Goal: Find specific page/section: Find specific page/section

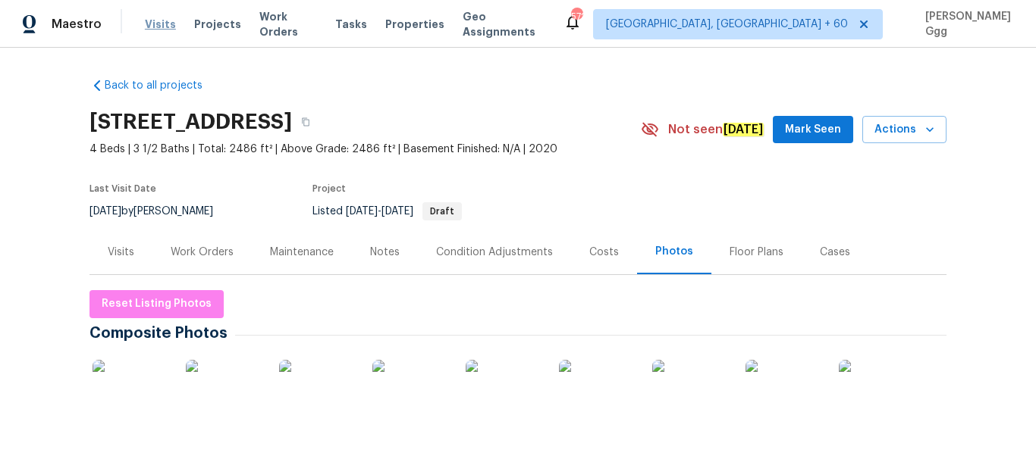
click at [164, 27] on span "Visits" at bounding box center [160, 24] width 31 height 15
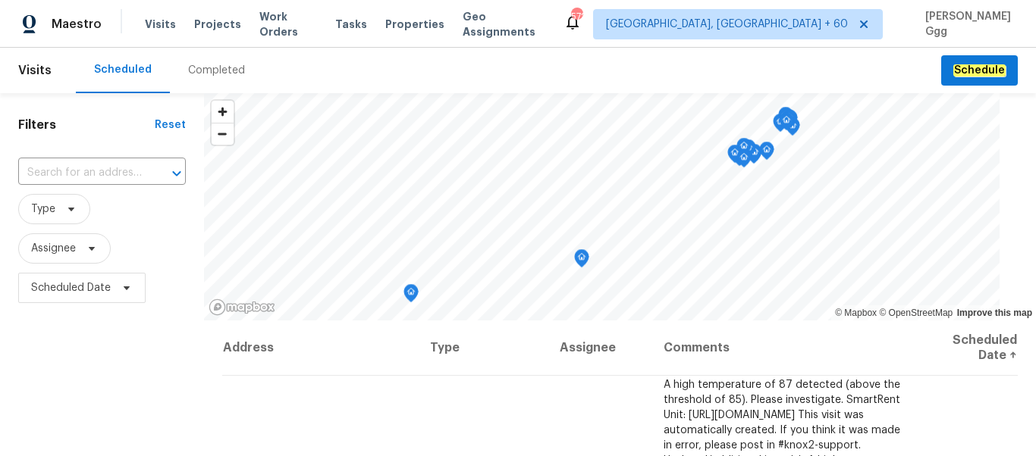
click at [188, 73] on div "Completed" at bounding box center [216, 70] width 57 height 15
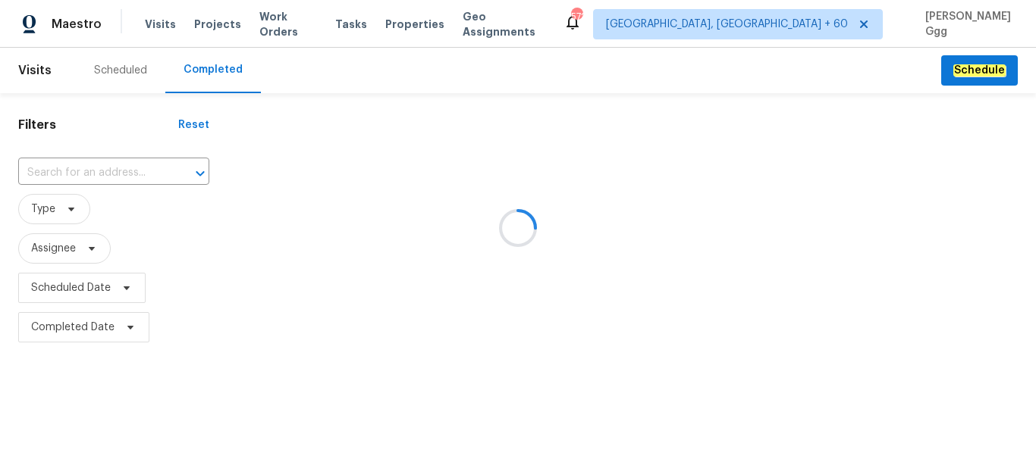
click at [62, 166] on div at bounding box center [518, 228] width 1036 height 456
click at [46, 168] on div at bounding box center [518, 228] width 1036 height 456
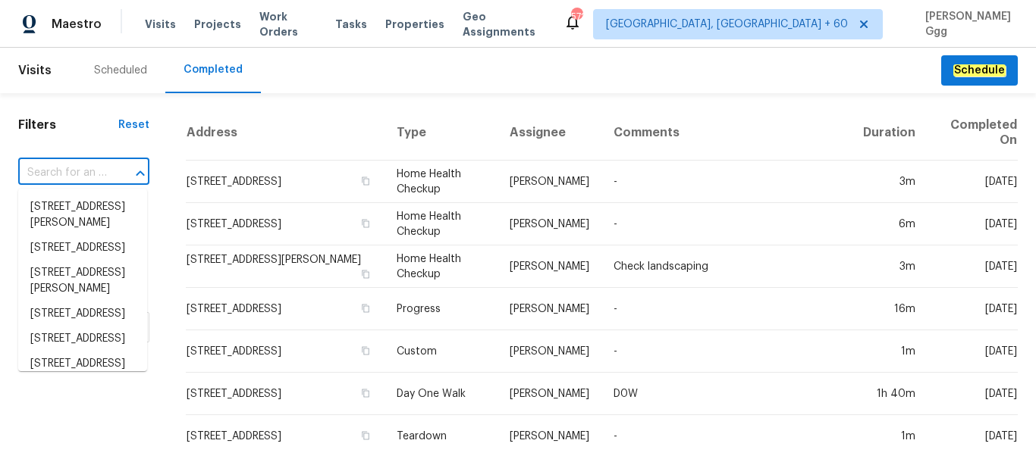
click at [46, 168] on input "text" at bounding box center [62, 172] width 89 height 23
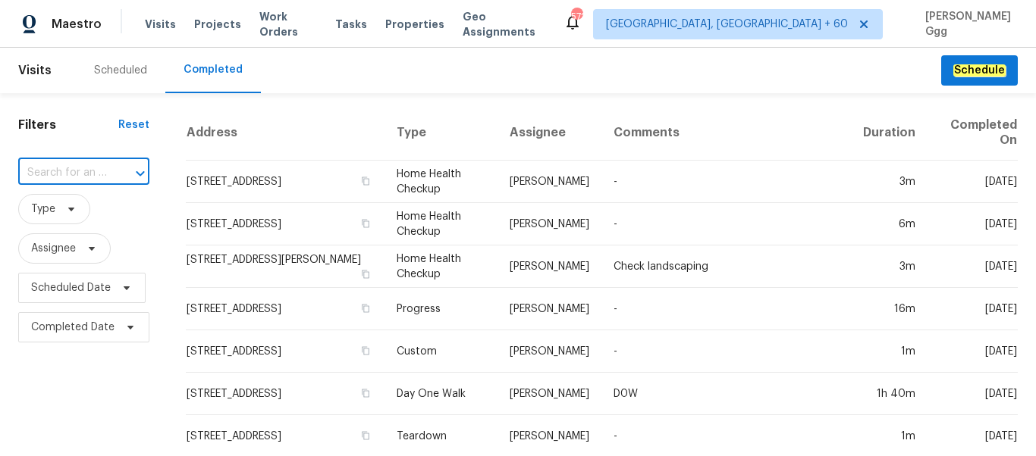
paste input "[STREET_ADDRESS][US_STATE]"
type input "[STREET_ADDRESS][US_STATE]"
click at [70, 216] on li "[STREET_ADDRESS][US_STATE]" at bounding box center [82, 215] width 129 height 41
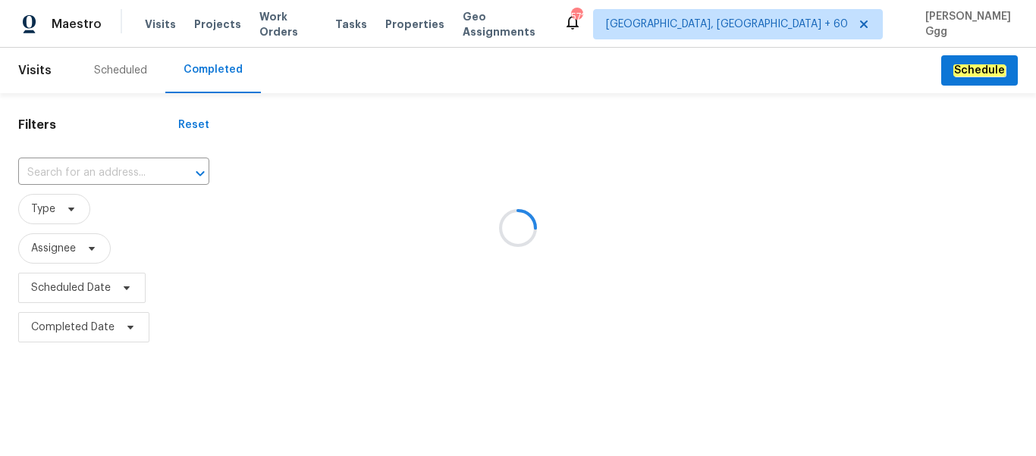
type input "[STREET_ADDRESS][US_STATE]"
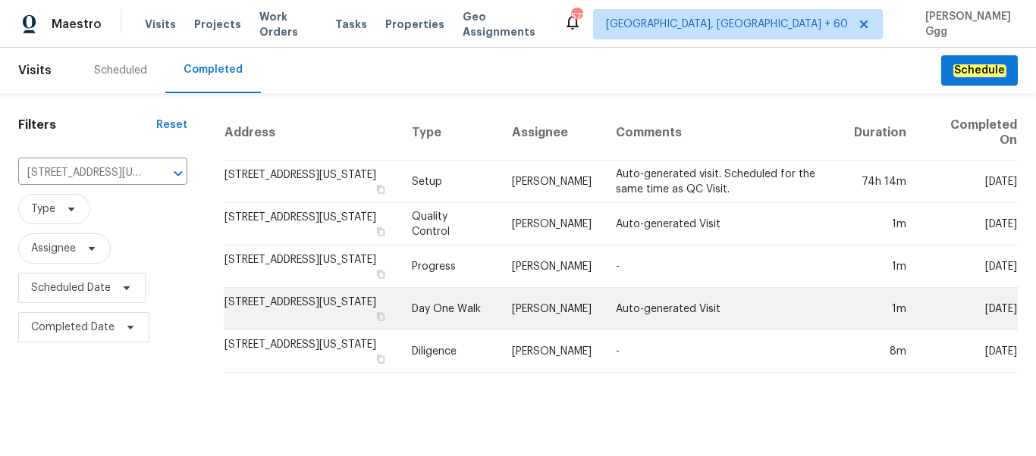
click at [443, 302] on td "Day One Walk" at bounding box center [449, 309] width 100 height 42
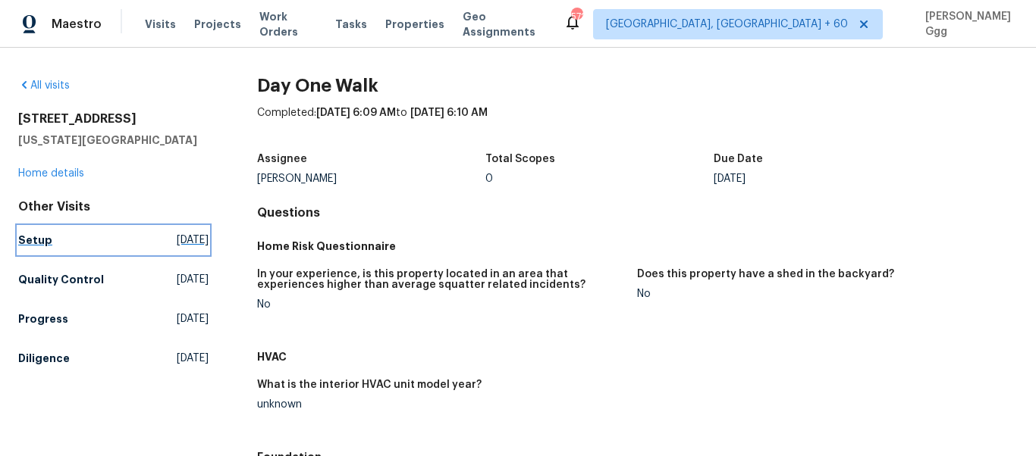
click at [36, 244] on h5 "Setup" at bounding box center [35, 240] width 34 height 15
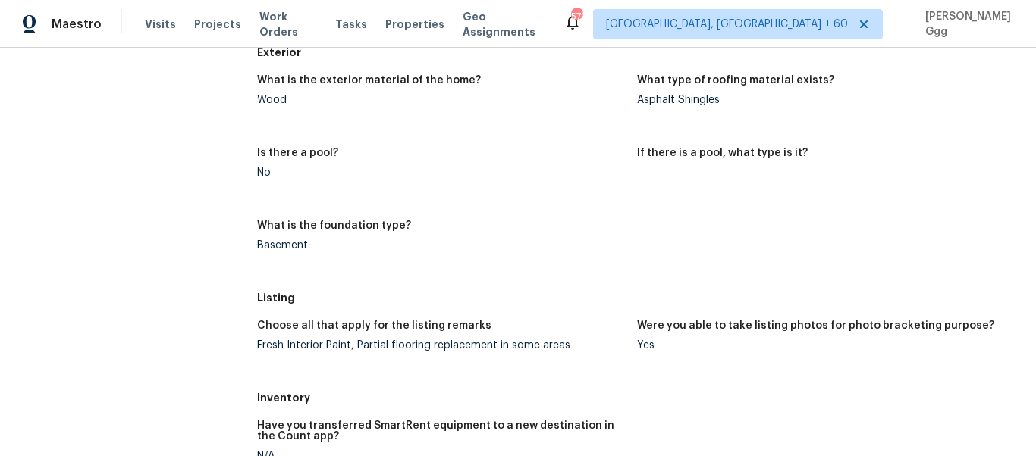
scroll to position [479, 0]
